Goal: Information Seeking & Learning: Learn about a topic

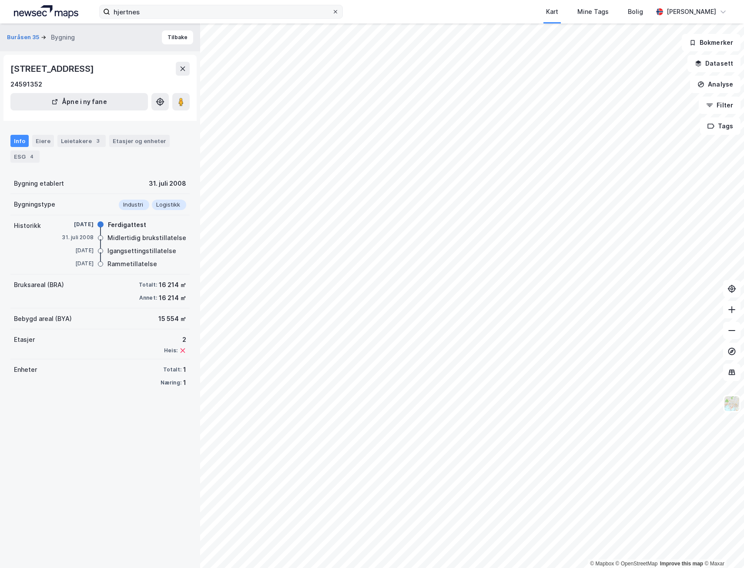
click at [337, 11] on icon at bounding box center [335, 11] width 5 height 5
click at [332, 11] on input "hjertnes" at bounding box center [221, 11] width 222 height 13
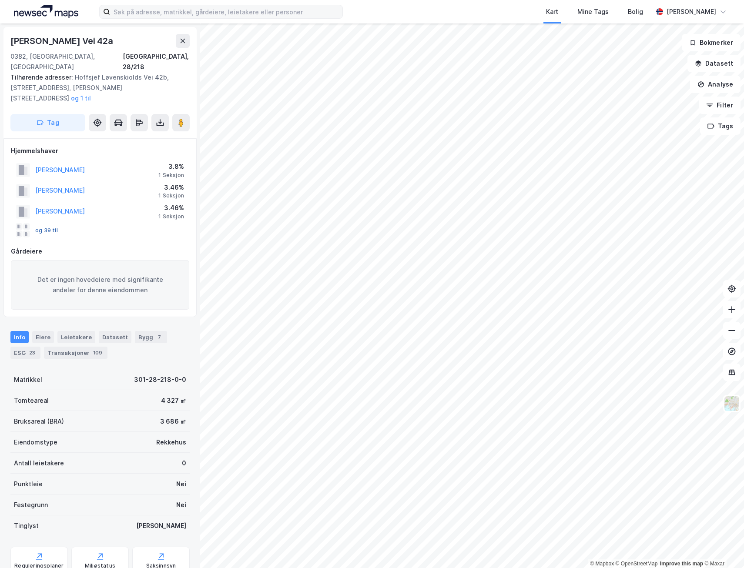
click at [0, 0] on button "og 39 til" at bounding box center [0, 0] width 0 height 0
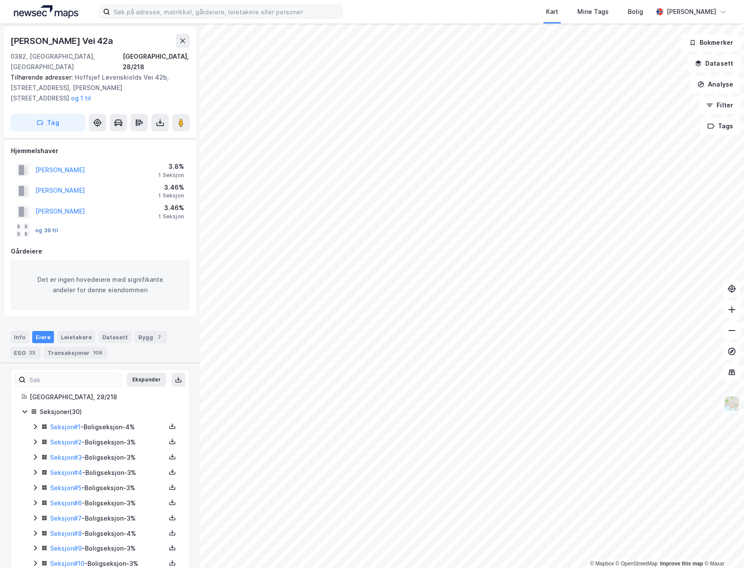
scroll to position [201, 0]
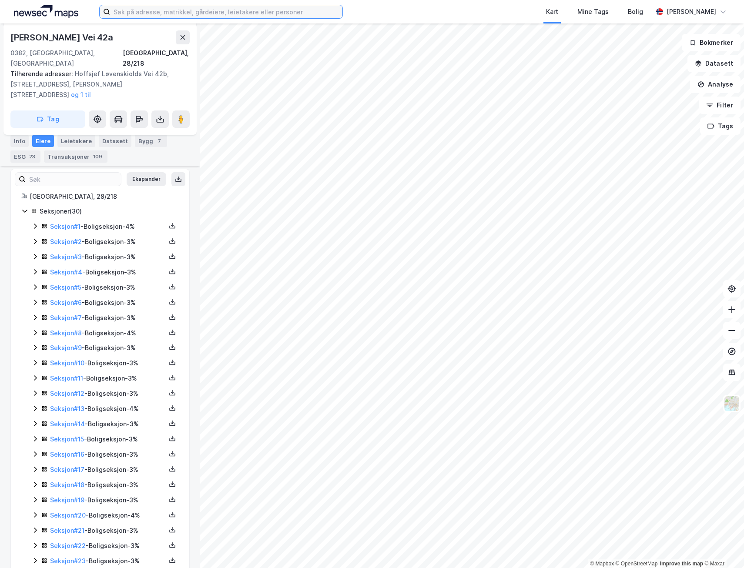
click at [292, 11] on input at bounding box center [226, 11] width 232 height 13
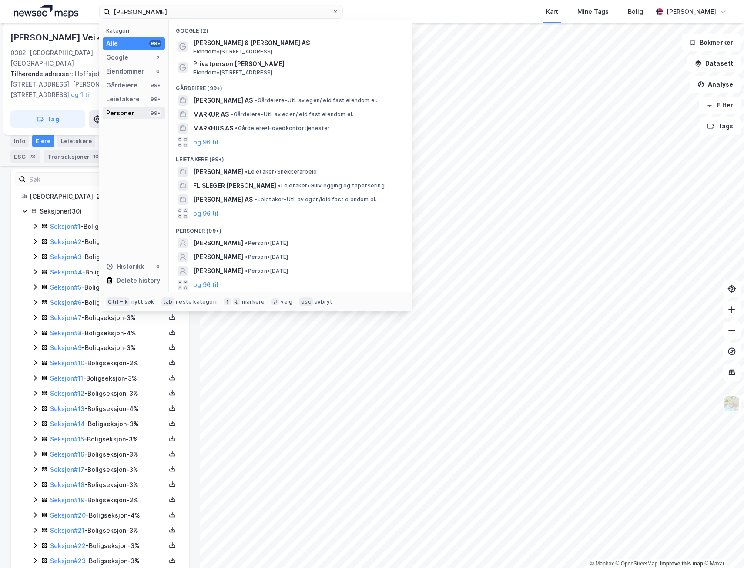
click at [137, 114] on div "Personer 99+" at bounding box center [134, 113] width 62 height 12
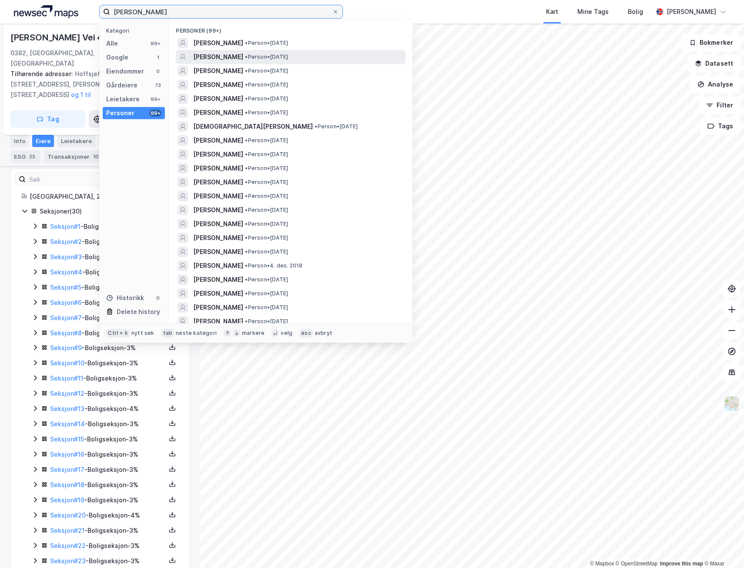
type input "[PERSON_NAME]"
click at [243, 58] on span "[PERSON_NAME]" at bounding box center [218, 57] width 50 height 10
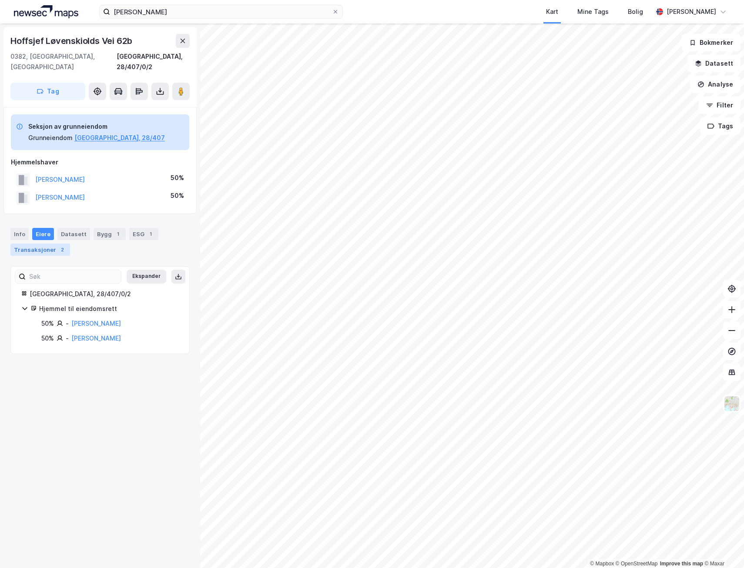
click at [54, 244] on div "Transaksjoner 2" at bounding box center [40, 250] width 60 height 12
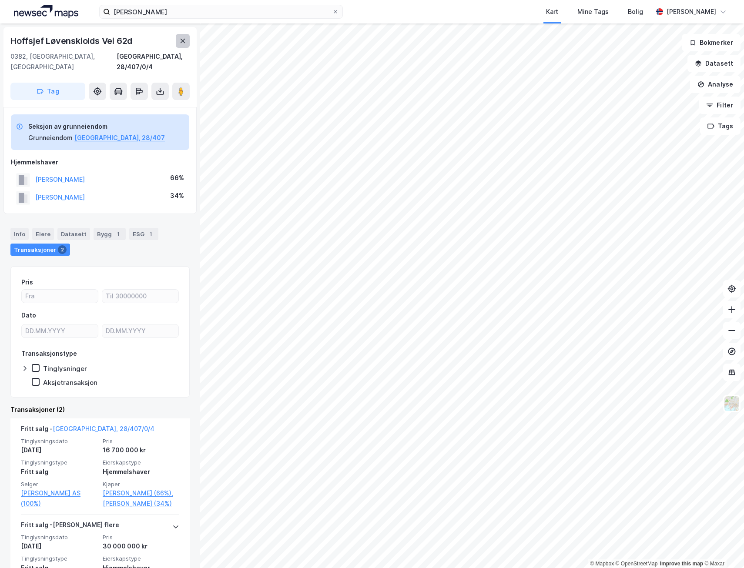
click at [178, 41] on button at bounding box center [183, 41] width 14 height 14
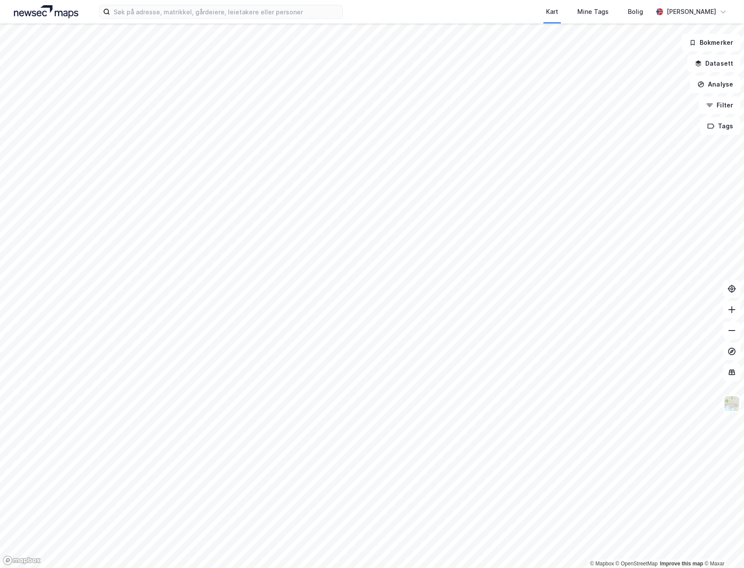
click at [288, 568] on html "Kart Mine Tags Bolig [PERSON_NAME] © Mapbox © OpenStreetMap Improve this map © …" at bounding box center [372, 284] width 744 height 568
click at [565, 568] on html "Kart Mine Tags Bolig Ragnar Mykland © Mapbox © OpenStreetMap Improve this map ©…" at bounding box center [372, 284] width 744 height 568
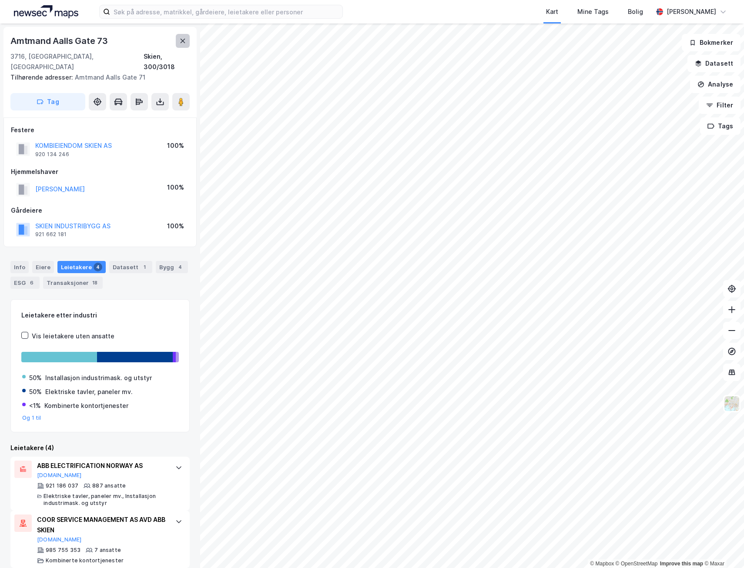
click at [180, 40] on icon at bounding box center [182, 40] width 7 height 7
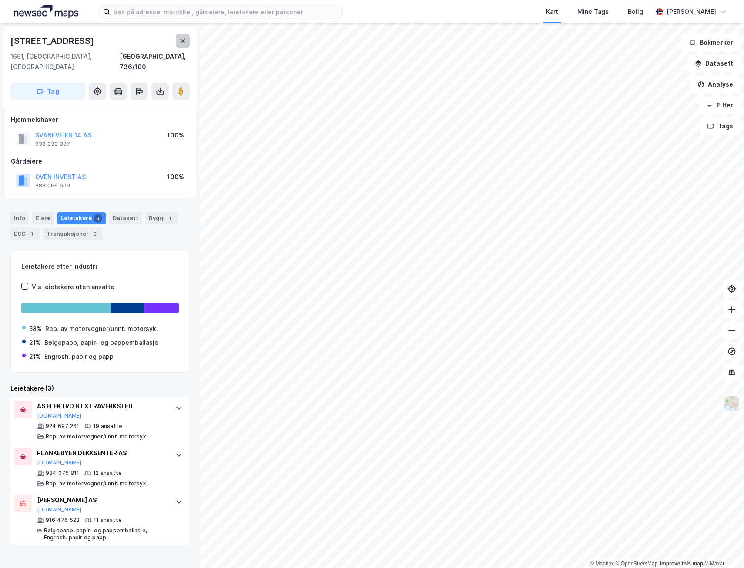
click at [181, 44] on icon at bounding box center [182, 40] width 7 height 7
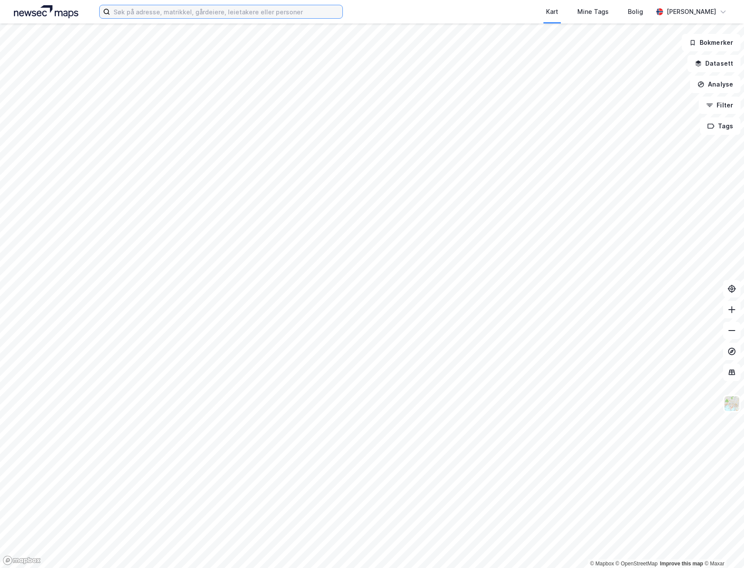
click at [193, 13] on input at bounding box center [226, 11] width 232 height 13
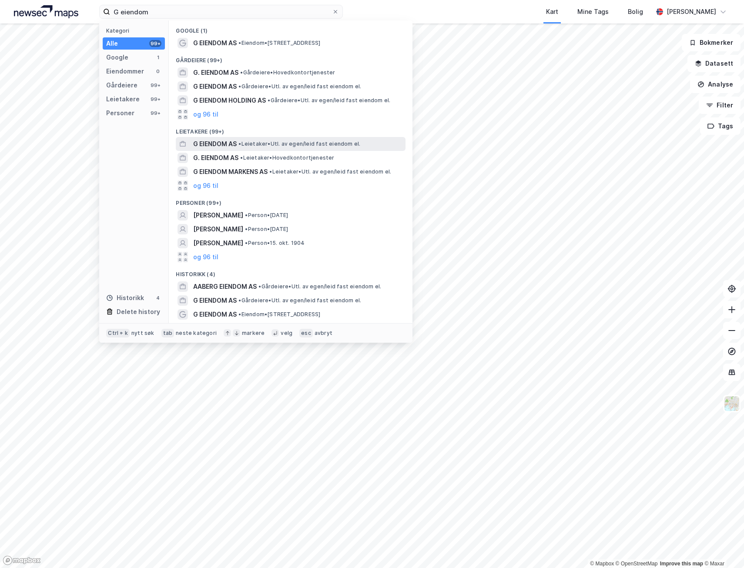
click at [230, 147] on span "G EIENDOM AS" at bounding box center [215, 144] width 44 height 10
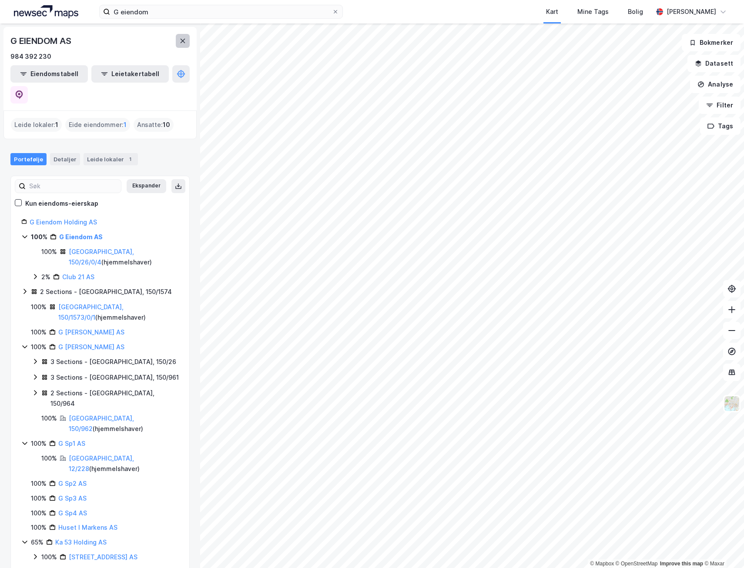
click at [179, 37] on button at bounding box center [183, 41] width 14 height 14
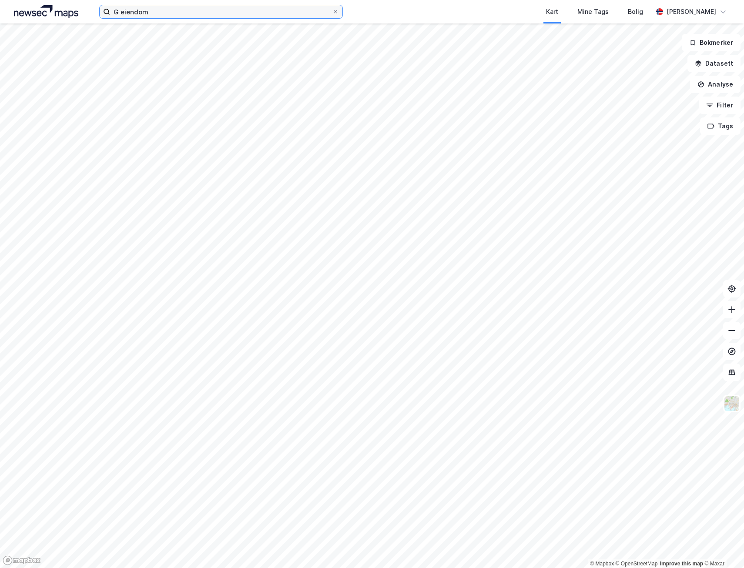
click at [158, 12] on input "G eiendom" at bounding box center [221, 11] width 222 height 13
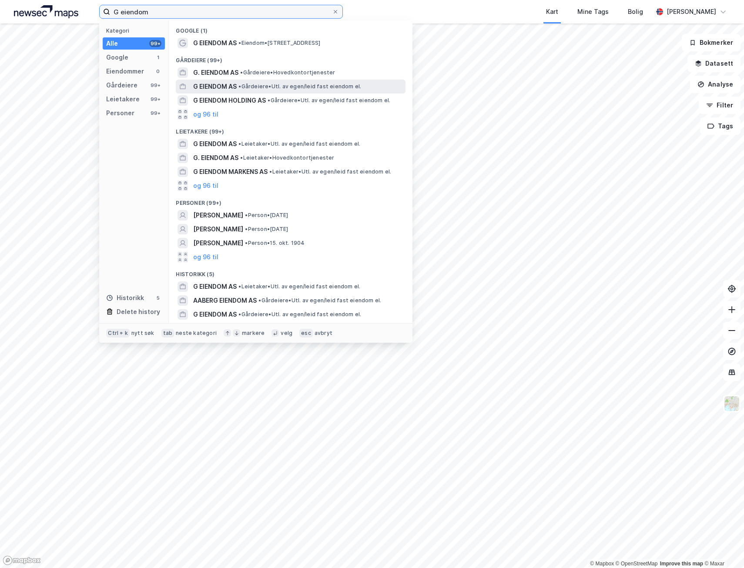
type input "G eiendom"
click at [225, 84] on span "G EIENDOM AS" at bounding box center [215, 86] width 44 height 10
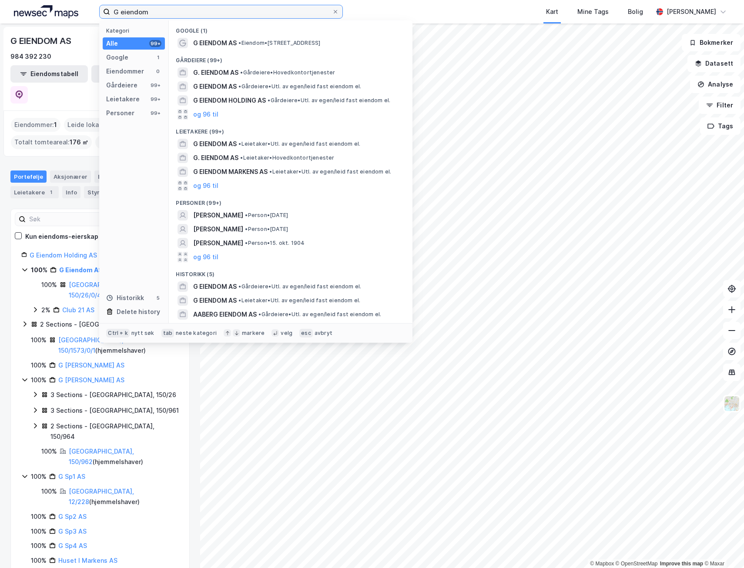
click at [167, 14] on input "G eiendom" at bounding box center [221, 11] width 222 height 13
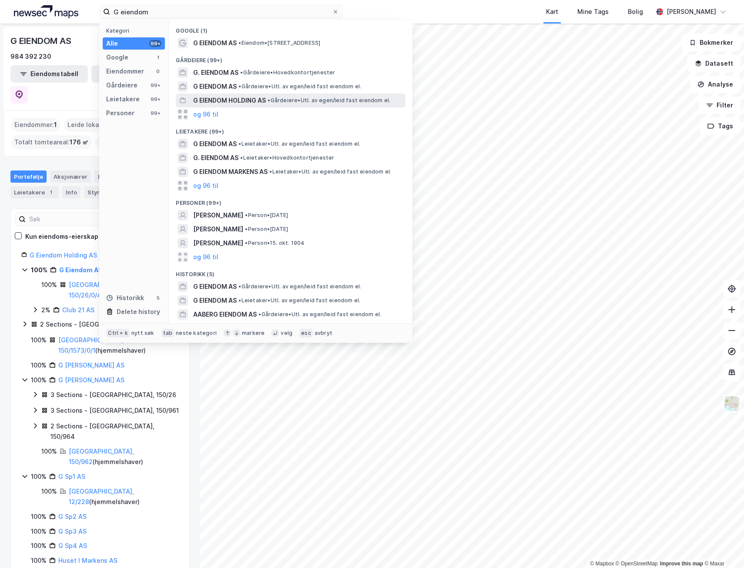
click at [249, 97] on span "G EIENDOM HOLDING AS" at bounding box center [229, 100] width 73 height 10
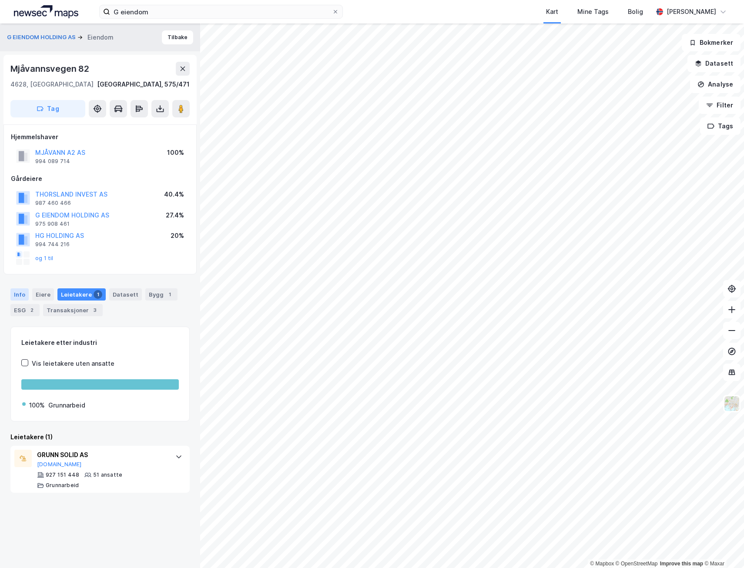
click at [17, 291] on div "Info" at bounding box center [19, 295] width 18 height 12
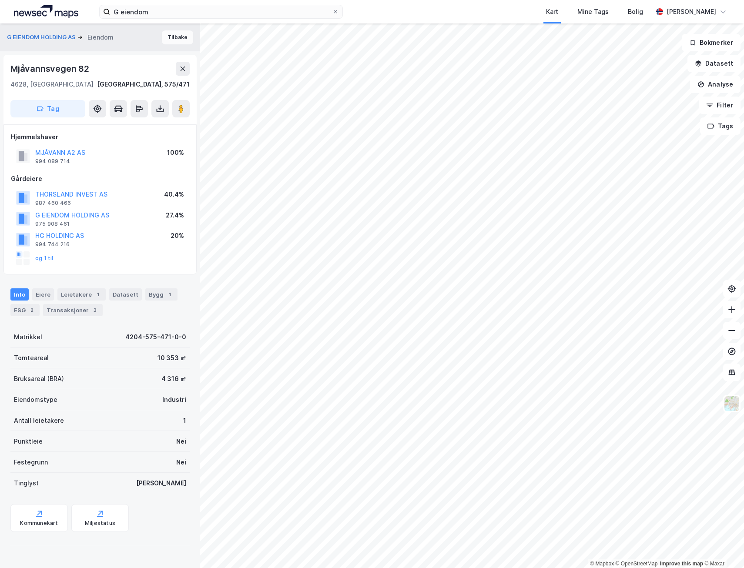
click at [174, 38] on button "Tilbake" at bounding box center [177, 37] width 31 height 14
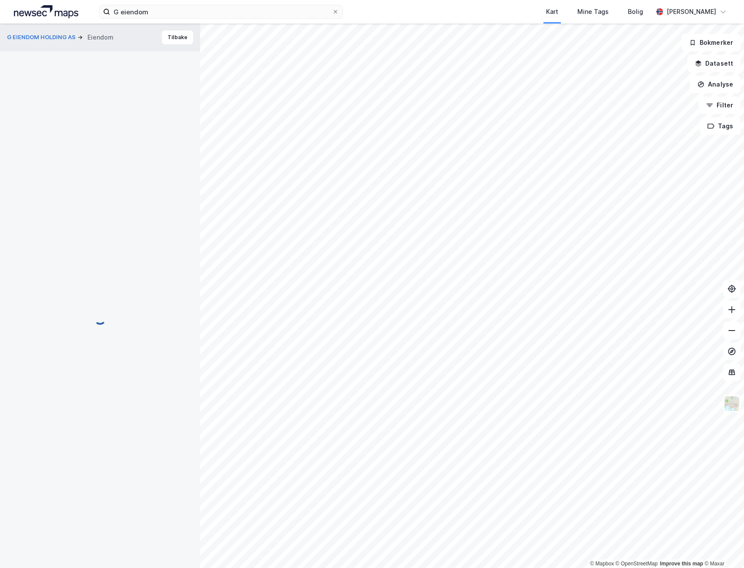
scroll to position [1, 0]
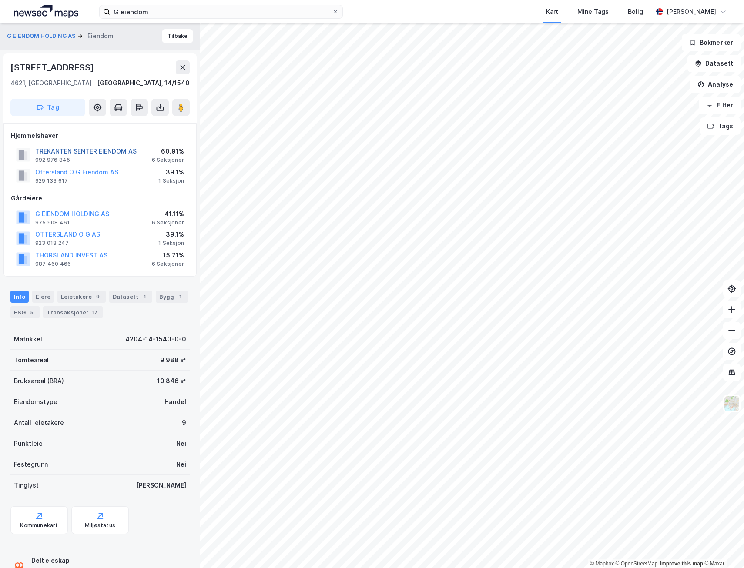
click at [0, 0] on button "TREKANTEN SENTER EIENDOM AS" at bounding box center [0, 0] width 0 height 0
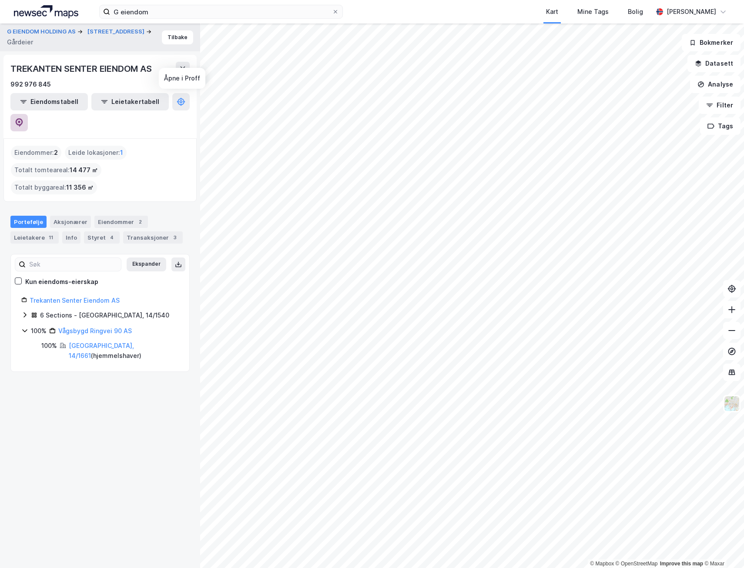
click at [23, 118] on icon at bounding box center [19, 122] width 9 height 9
click at [131, 232] on div "Transaksjoner 3" at bounding box center [153, 238] width 60 height 12
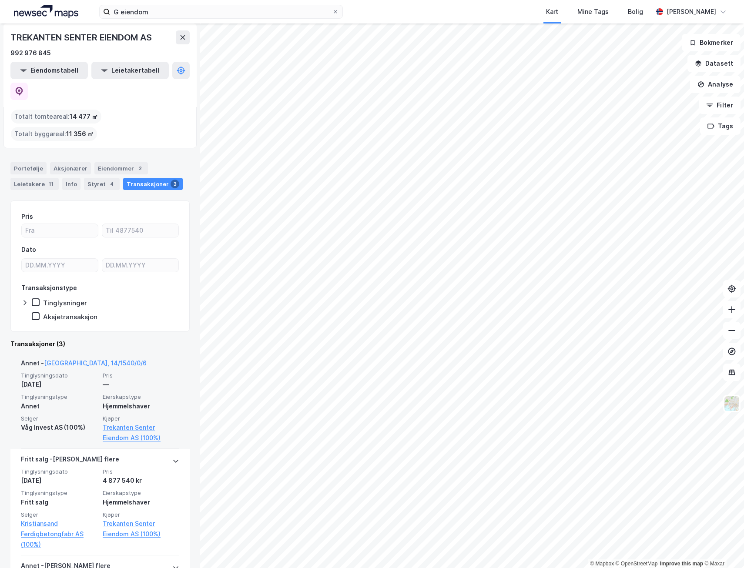
scroll to position [109, 0]
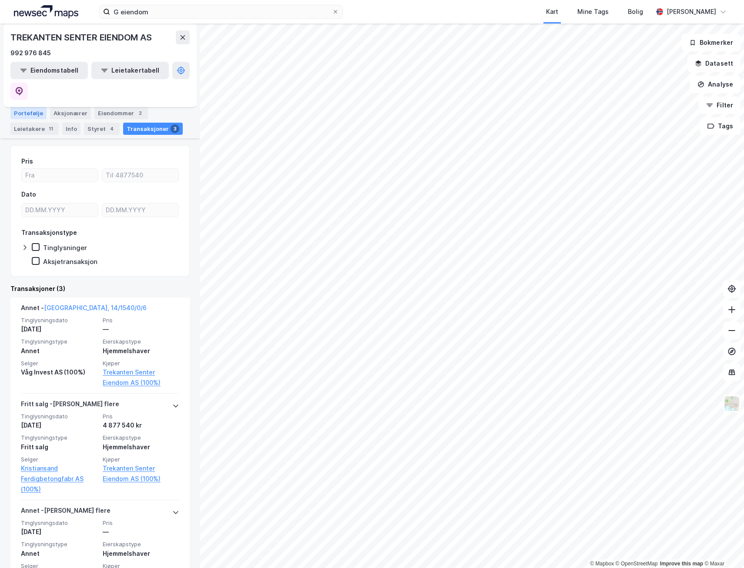
click at [20, 107] on div "Portefølje" at bounding box center [28, 113] width 36 height 12
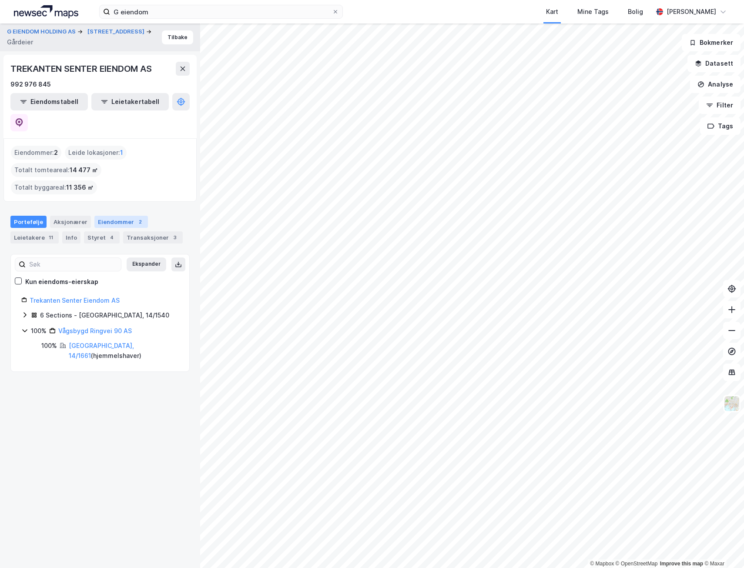
click at [112, 216] on div "Eiendommer 2" at bounding box center [121, 222] width 54 height 12
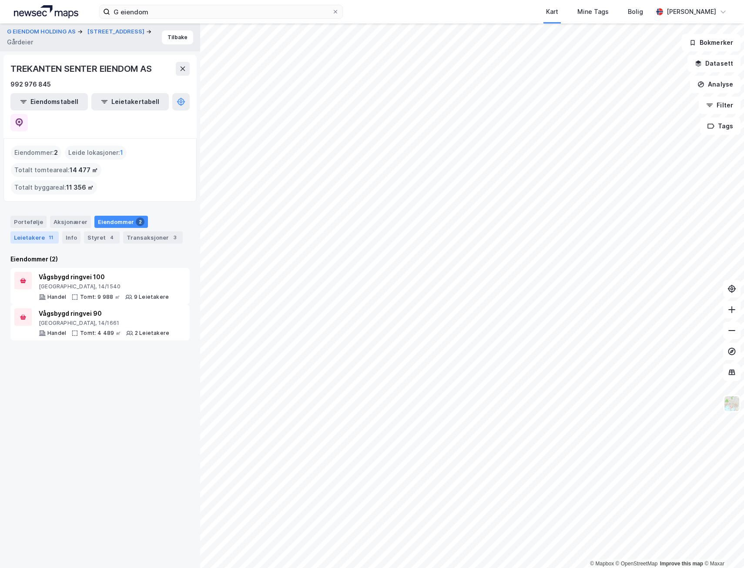
click at [50, 233] on div "11" at bounding box center [51, 237] width 9 height 9
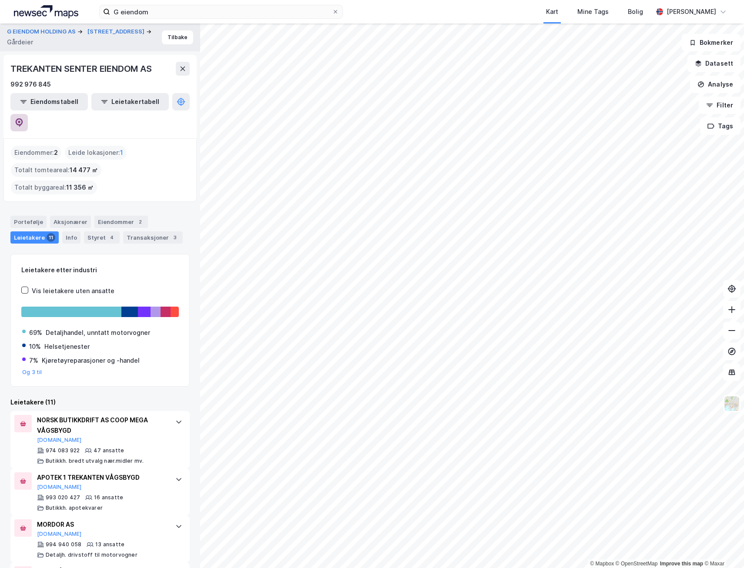
click at [23, 118] on icon at bounding box center [19, 122] width 9 height 9
